Goal: Transaction & Acquisition: Purchase product/service

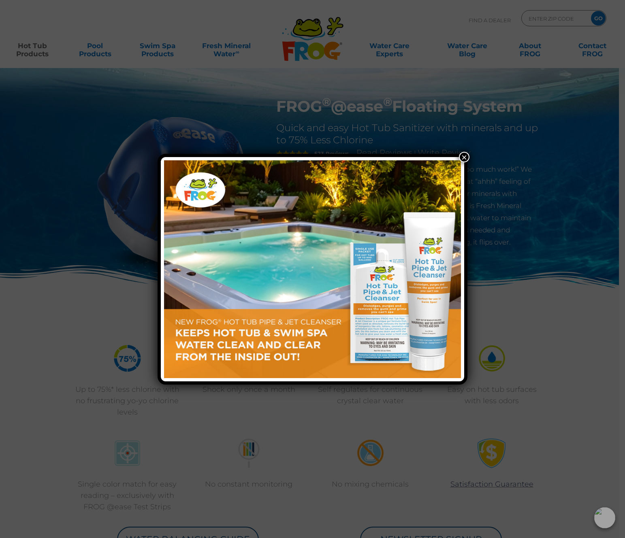
click at [463, 157] on button "×" at bounding box center [464, 157] width 11 height 11
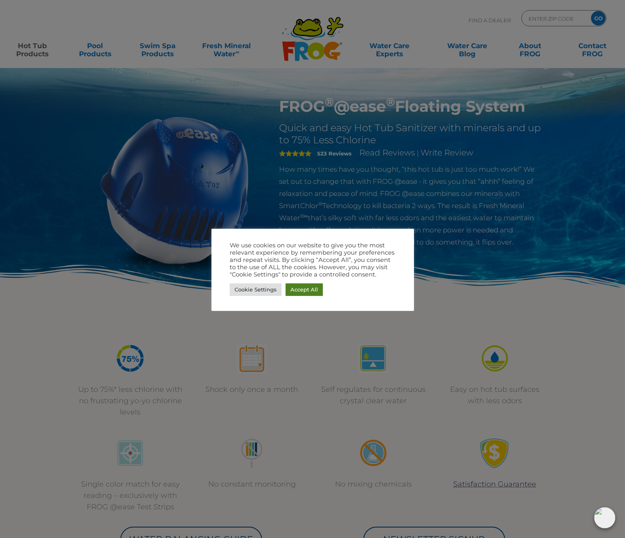
click at [306, 294] on link "Accept All" at bounding box center [303, 289] width 37 height 13
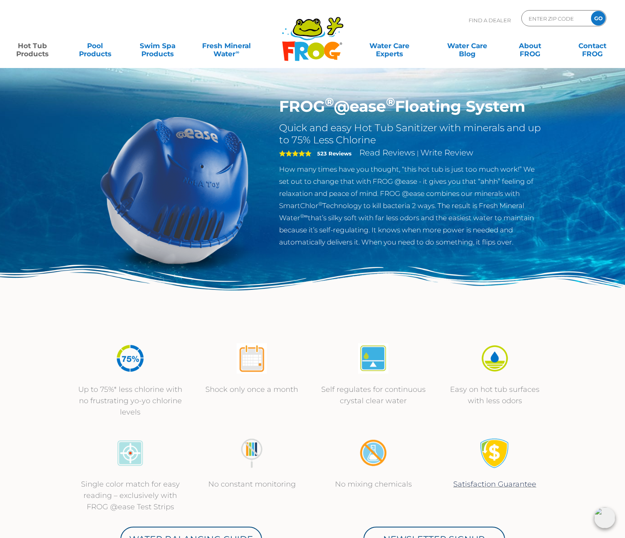
click at [34, 49] on link "Hot Tub Products" at bounding box center [32, 46] width 49 height 16
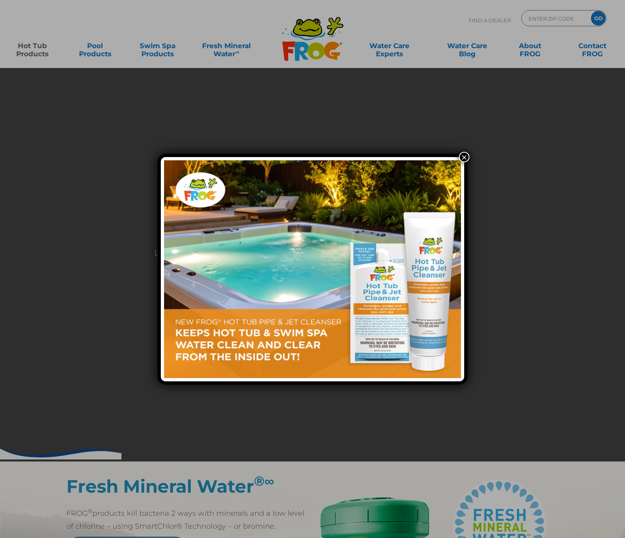
click at [463, 155] on button "×" at bounding box center [464, 157] width 11 height 11
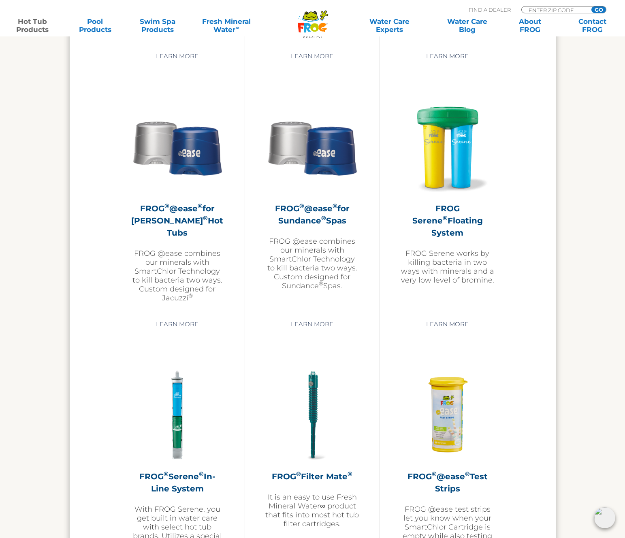
scroll to position [1402, 0]
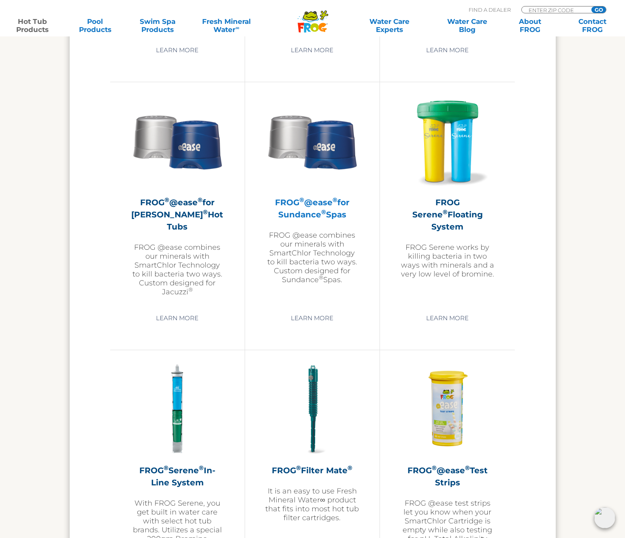
click at [322, 157] on img at bounding box center [312, 141] width 94 height 94
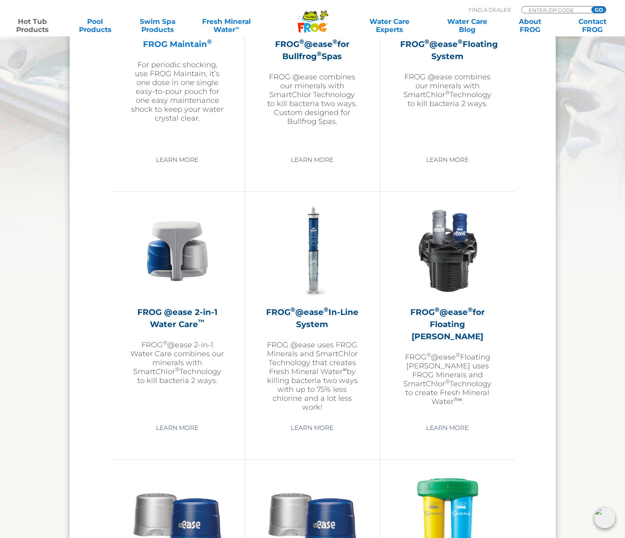
scroll to position [984, 0]
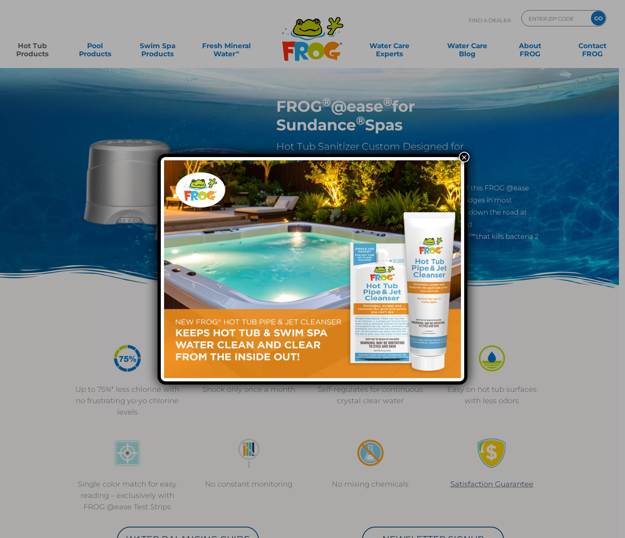
click at [465, 154] on button "×" at bounding box center [464, 157] width 11 height 11
